Goal: Information Seeking & Learning: Learn about a topic

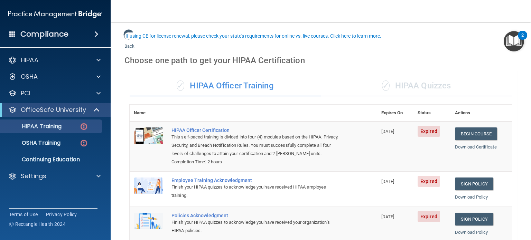
scroll to position [35, 0]
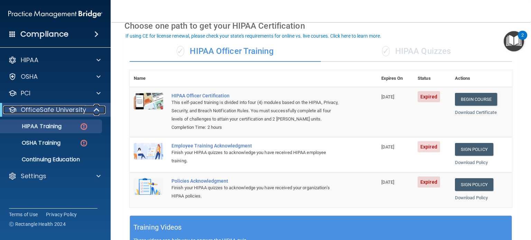
click at [92, 109] on div at bounding box center [97, 110] width 17 height 8
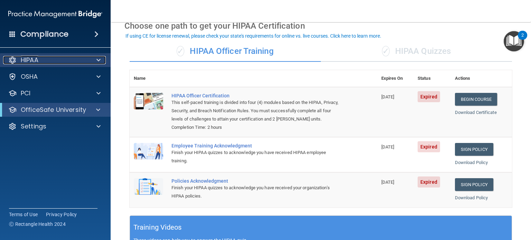
click at [101, 58] on div at bounding box center [97, 60] width 17 height 8
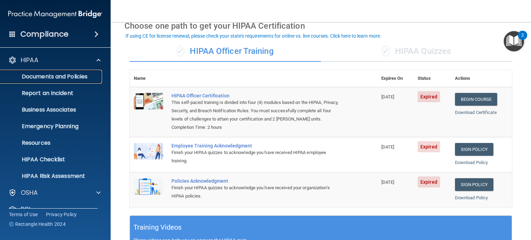
click at [53, 77] on p "Documents and Policies" at bounding box center [51, 76] width 94 height 7
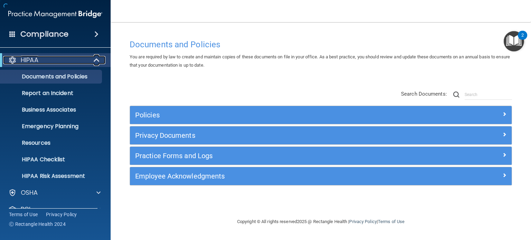
click at [95, 57] on span at bounding box center [97, 60] width 6 height 8
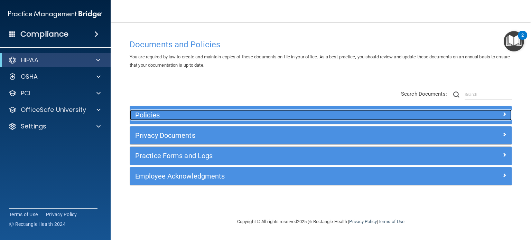
click at [218, 112] on h5 "Policies" at bounding box center [273, 115] width 276 height 8
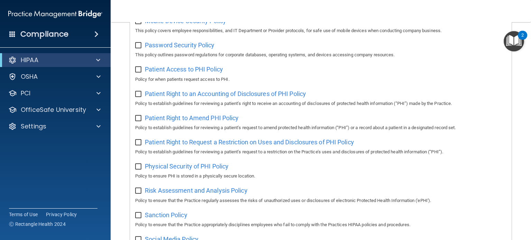
scroll to position [346, 0]
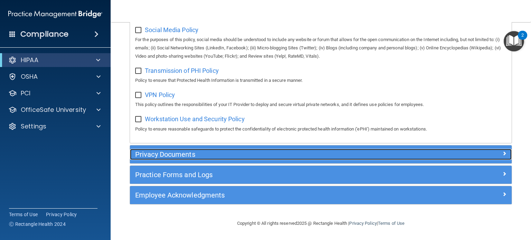
click at [282, 155] on h5 "Privacy Documents" at bounding box center [273, 155] width 276 height 8
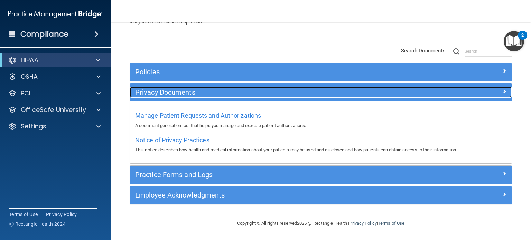
scroll to position [43, 0]
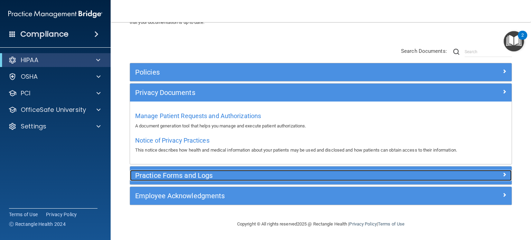
click at [204, 176] on h5 "Practice Forms and Logs" at bounding box center [273, 176] width 276 height 8
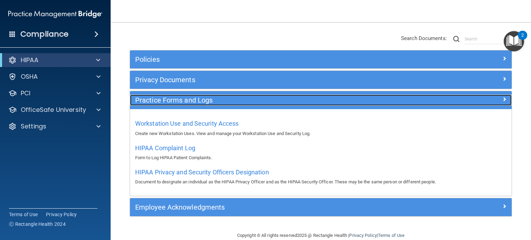
scroll to position [67, 0]
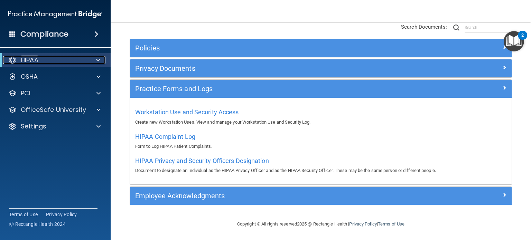
click at [98, 61] on span at bounding box center [98, 60] width 4 height 8
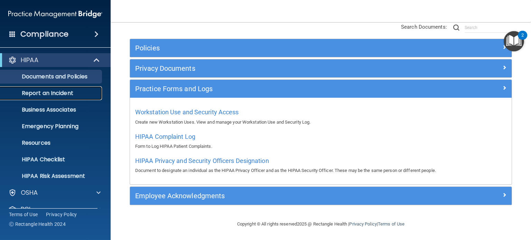
click at [57, 95] on p "Report an Incident" at bounding box center [51, 93] width 94 height 7
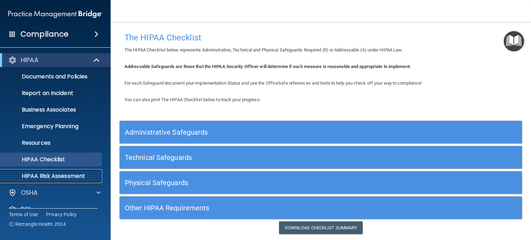
click at [73, 174] on p "HIPAA Risk Assessment" at bounding box center [51, 176] width 94 height 7
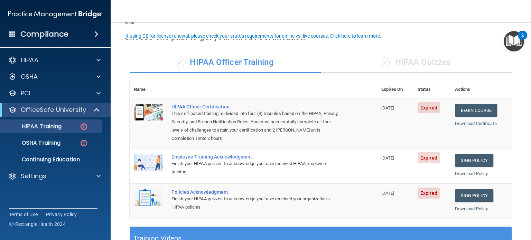
scroll to position [35, 0]
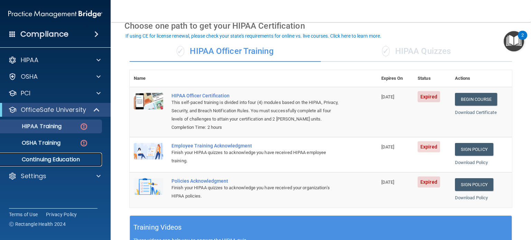
click at [73, 158] on p "Continuing Education" at bounding box center [51, 159] width 94 height 7
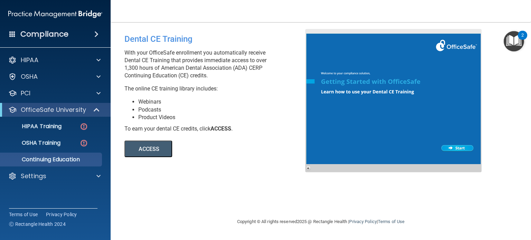
click at [165, 148] on button "ACCESS" at bounding box center [148, 149] width 48 height 17
click at [95, 108] on span at bounding box center [97, 110] width 6 height 8
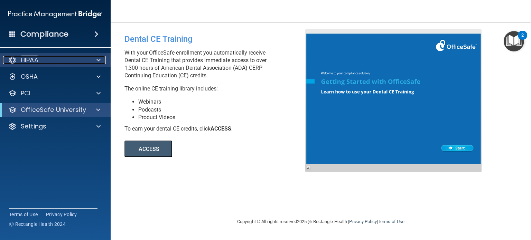
click at [99, 61] on span at bounding box center [98, 60] width 4 height 8
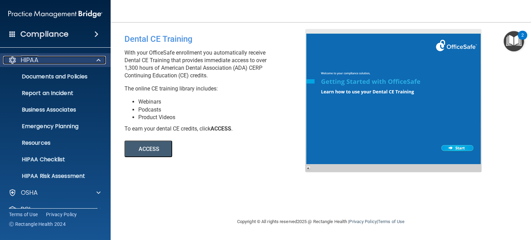
click at [98, 60] on span at bounding box center [98, 60] width 4 height 8
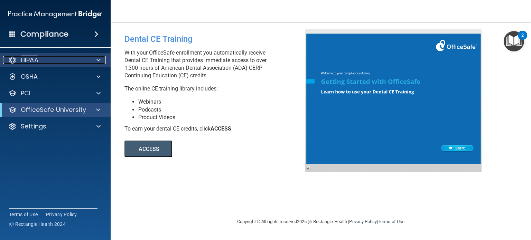
click at [100, 59] on span at bounding box center [98, 60] width 4 height 8
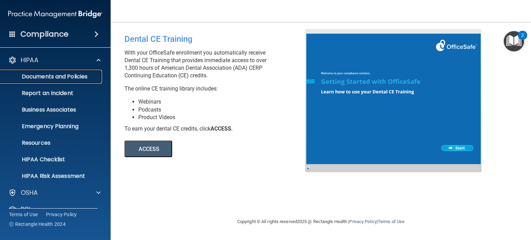
click at [65, 74] on p "Documents and Policies" at bounding box center [51, 76] width 94 height 7
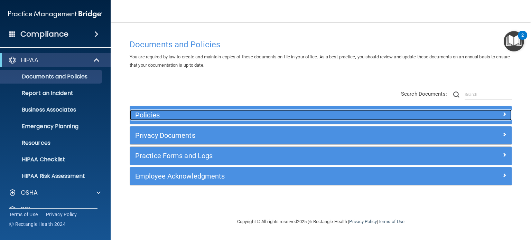
click at [306, 114] on h5 "Policies" at bounding box center [273, 115] width 276 height 8
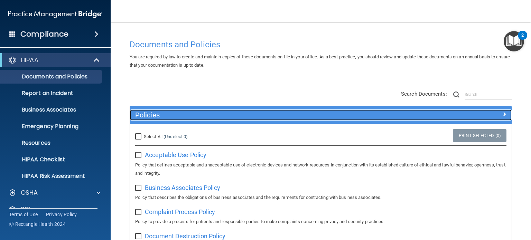
click at [502, 114] on span at bounding box center [504, 114] width 4 height 8
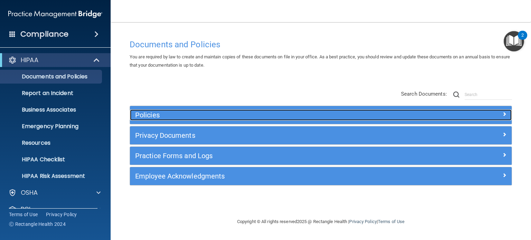
click at [360, 120] on div "Policies" at bounding box center [273, 115] width 286 height 11
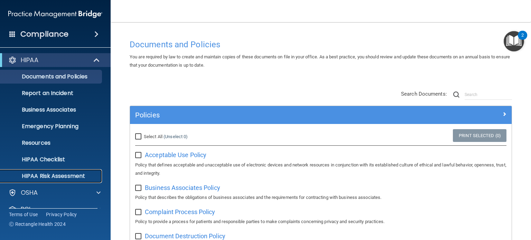
click at [57, 177] on p "HIPAA Risk Assessment" at bounding box center [51, 176] width 94 height 7
